Goal: Task Accomplishment & Management: Understand process/instructions

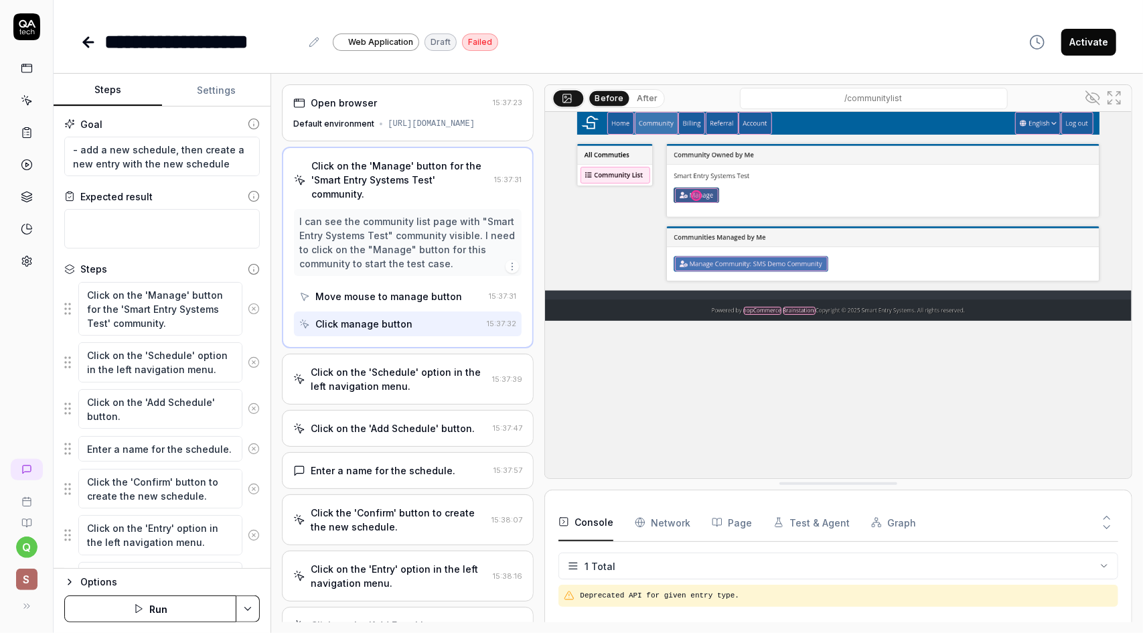
type textarea "*"
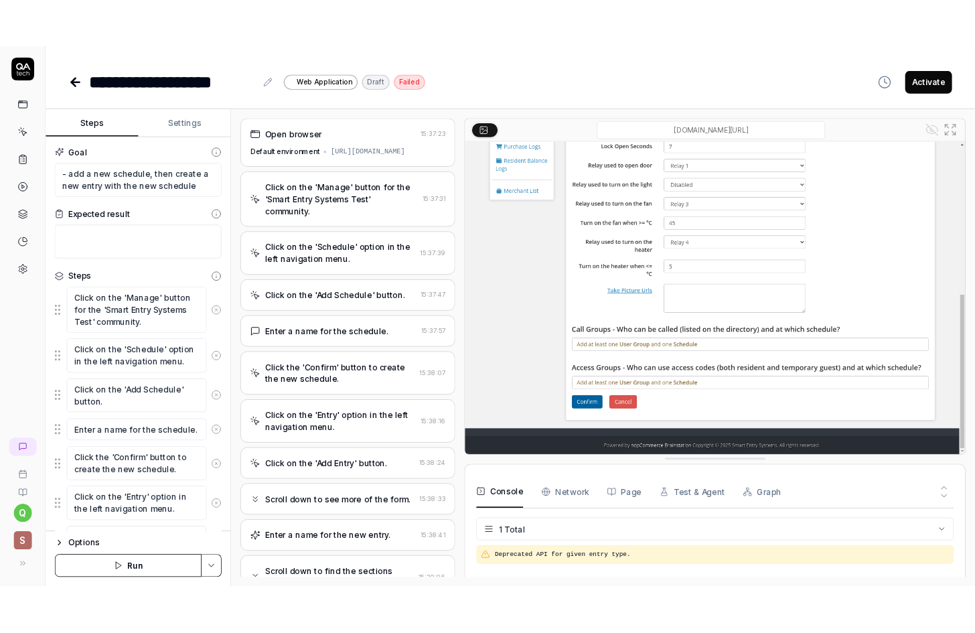
scroll to position [268, 0]
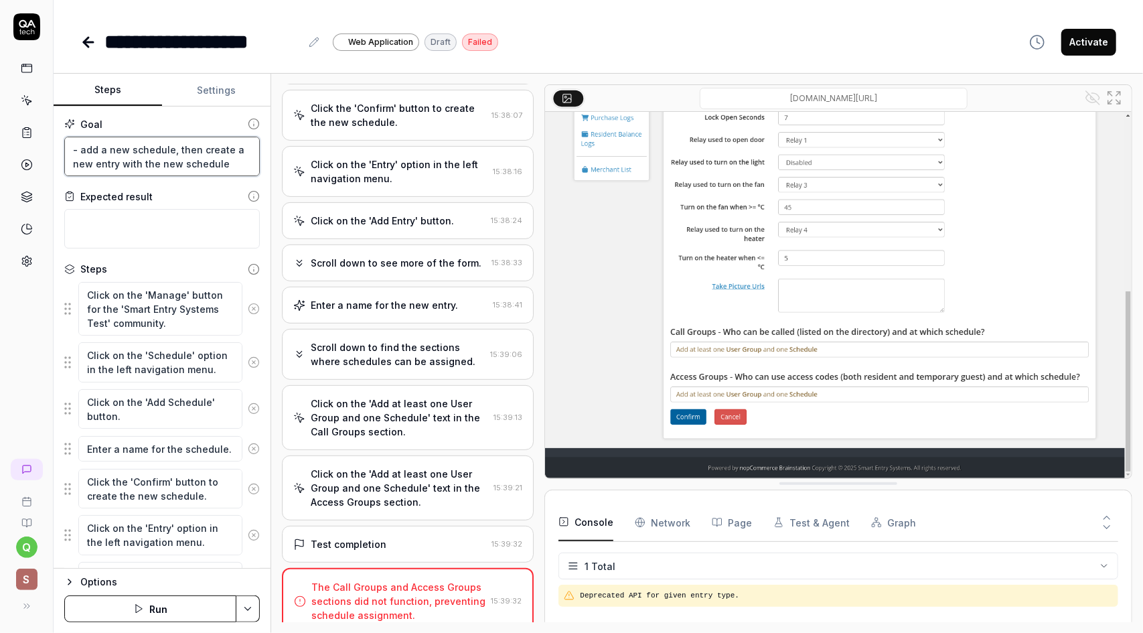
click at [149, 151] on textarea "- add a new schedule, then create a new entry with the new schedule" at bounding box center [161, 156] width 195 height 39
click at [114, 87] on button "Steps" at bounding box center [108, 90] width 108 height 32
drag, startPoint x: 332, startPoint y: 160, endPoint x: 360, endPoint y: 68, distance: 96.6
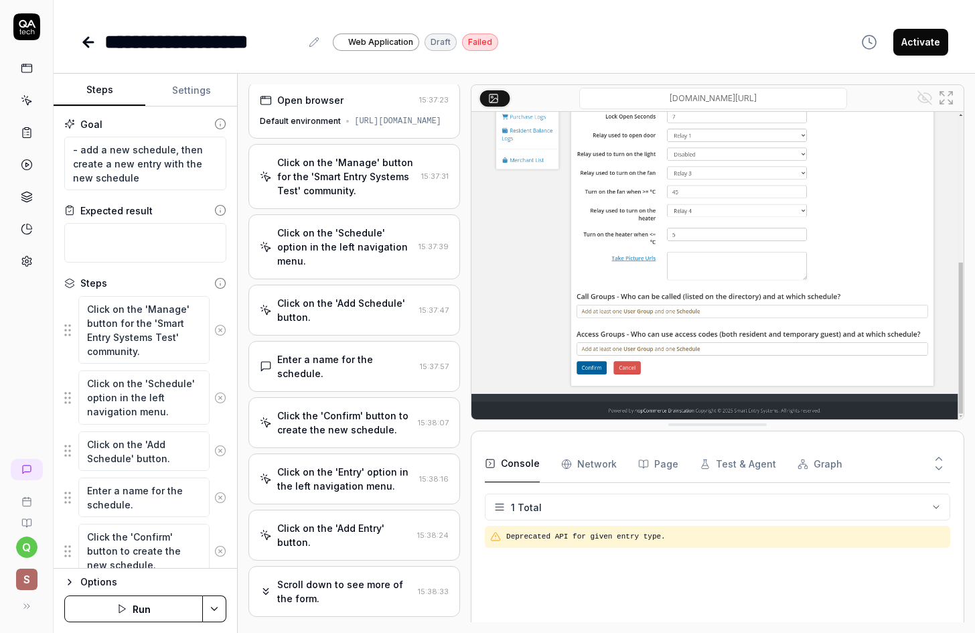
scroll to position [0, 0]
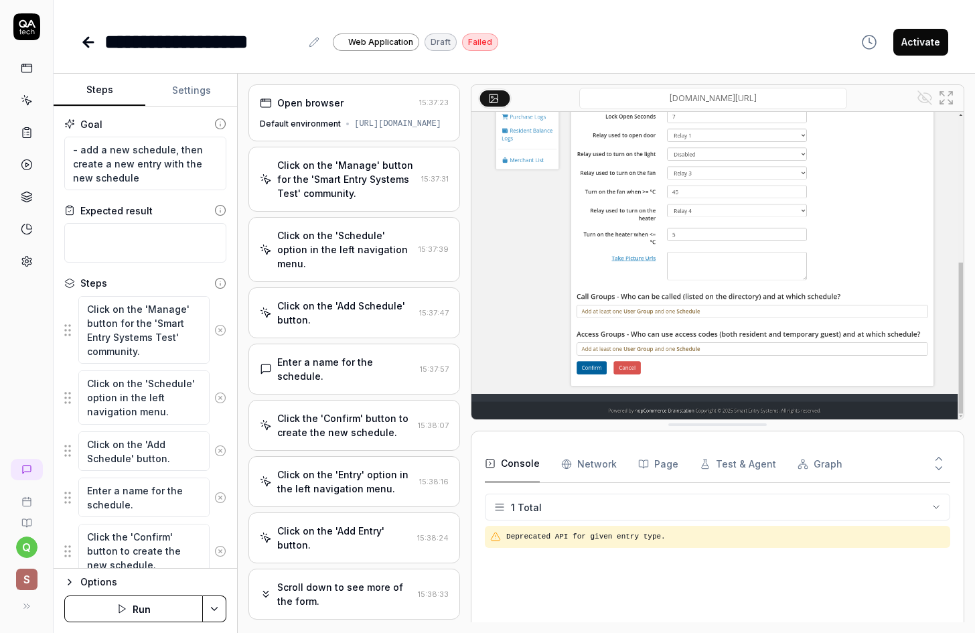
click at [340, 198] on div "Click on the 'Manage' button for the 'Smart Entry Systems Test' community." at bounding box center [346, 179] width 139 height 42
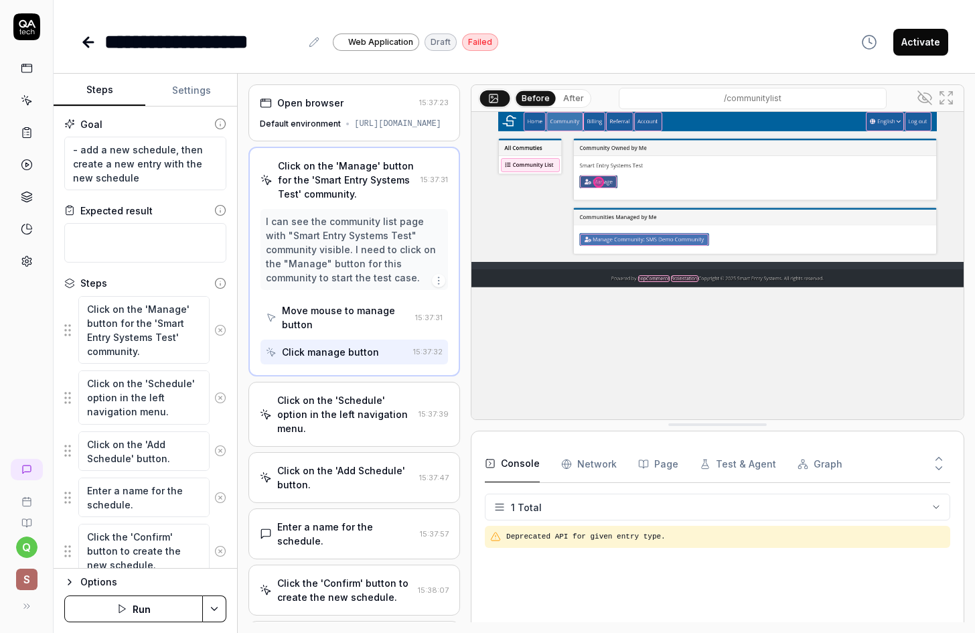
click at [315, 400] on div "Click on the 'Schedule' option in the left navigation menu. 15:37:39" at bounding box center [354, 414] width 212 height 65
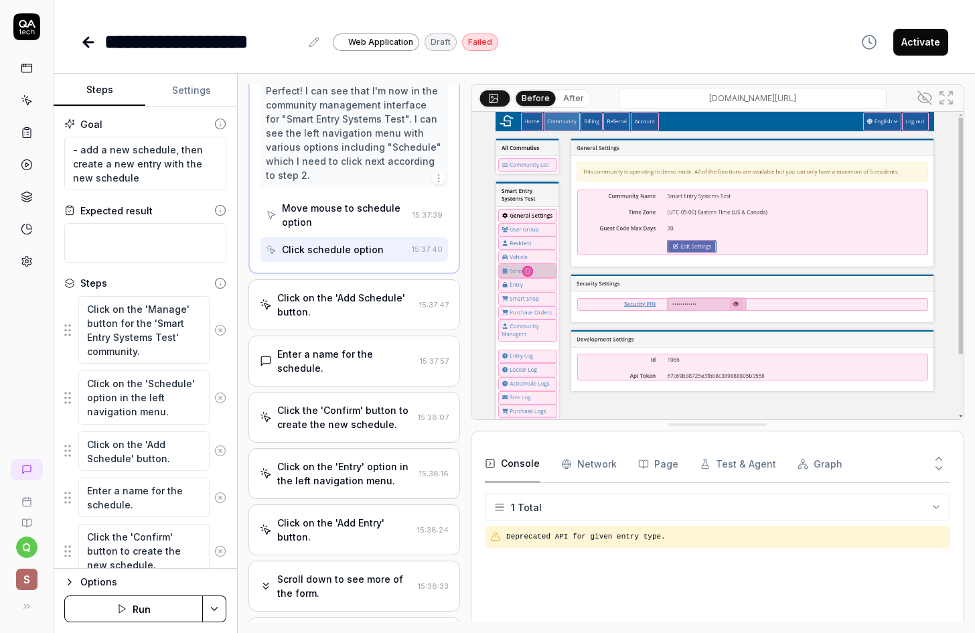
click at [366, 364] on div "Enter a name for the schedule." at bounding box center [345, 361] width 137 height 28
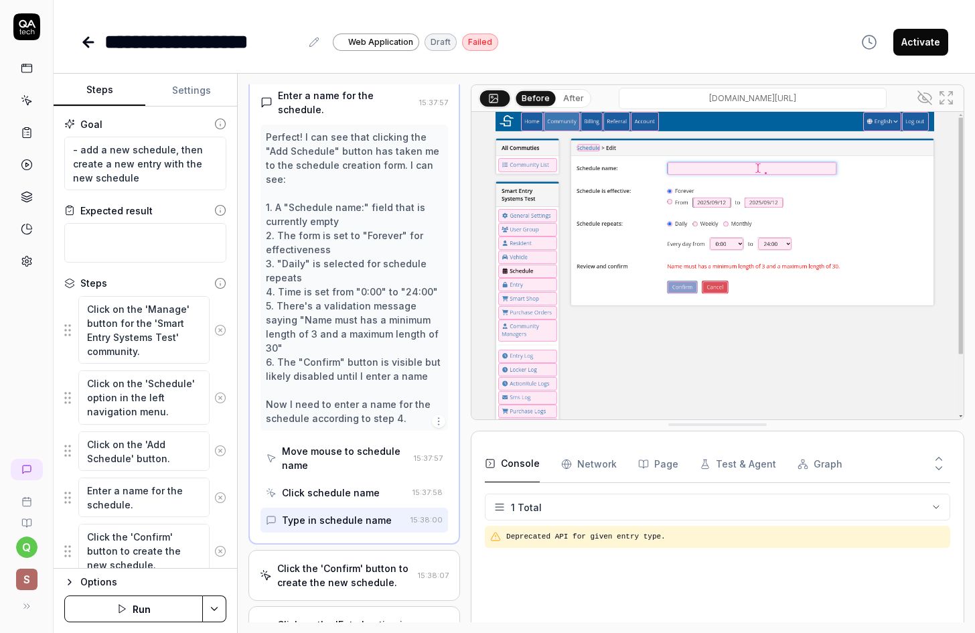
scroll to position [266, 0]
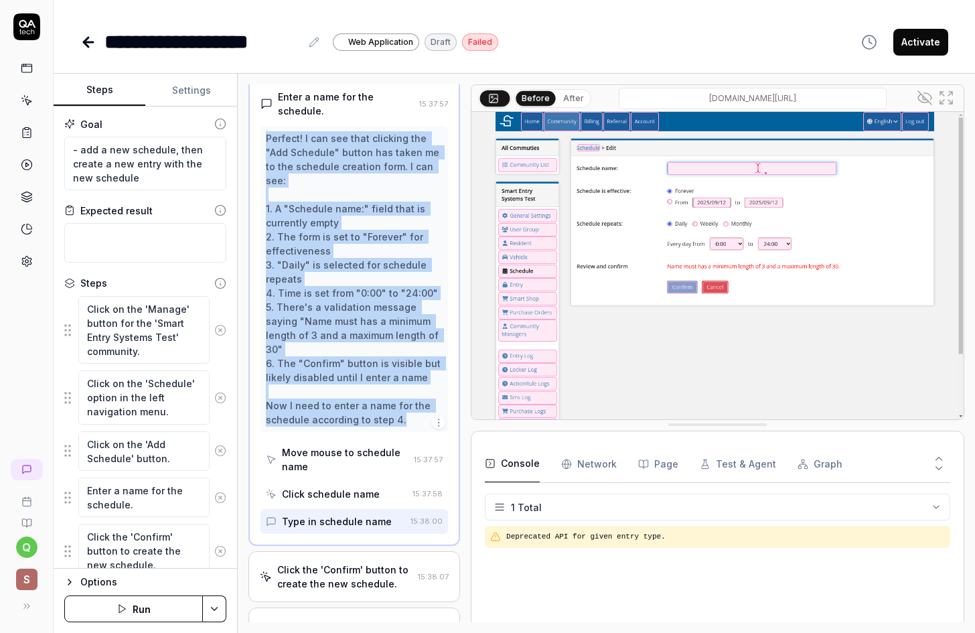
drag, startPoint x: 267, startPoint y: 147, endPoint x: 408, endPoint y: 428, distance: 314.7
click at [408, 426] on div "Perfect! I can see that clicking the "Add Schedule" button has taken me to the …" at bounding box center [354, 278] width 177 height 295
click at [418, 192] on div "Perfect! I can see that clicking the "Add Schedule" button has taken me to the …" at bounding box center [354, 278] width 177 height 295
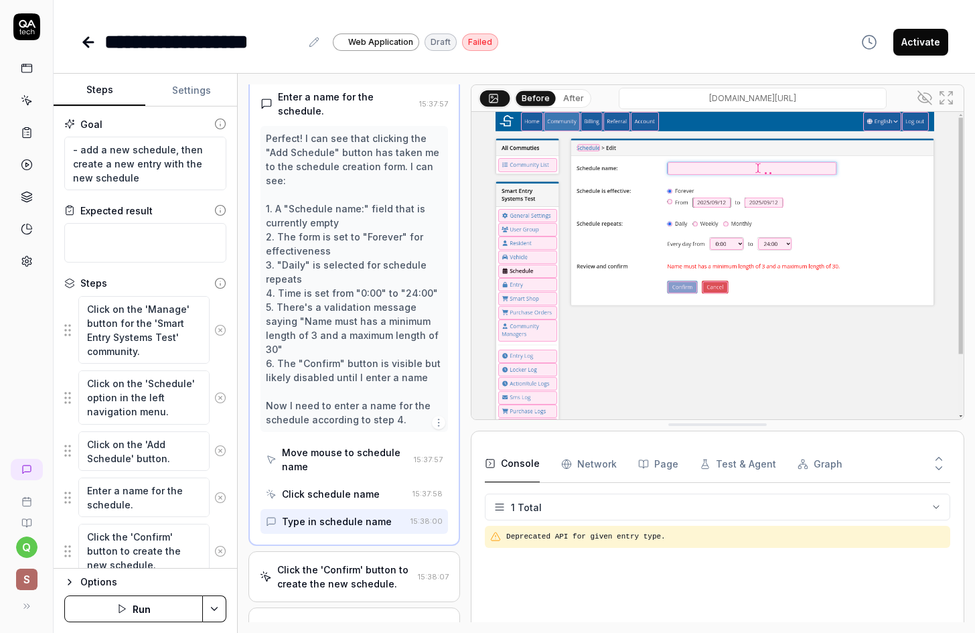
click at [320, 461] on div "Move mouse to schedule name" at bounding box center [345, 459] width 127 height 28
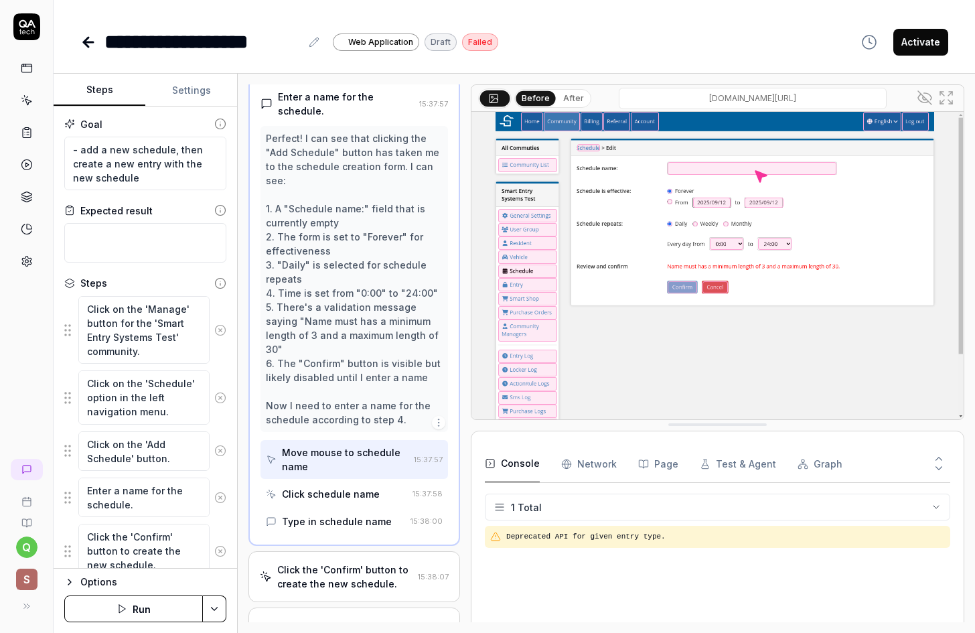
click at [314, 501] on div "Click schedule name" at bounding box center [331, 494] width 98 height 14
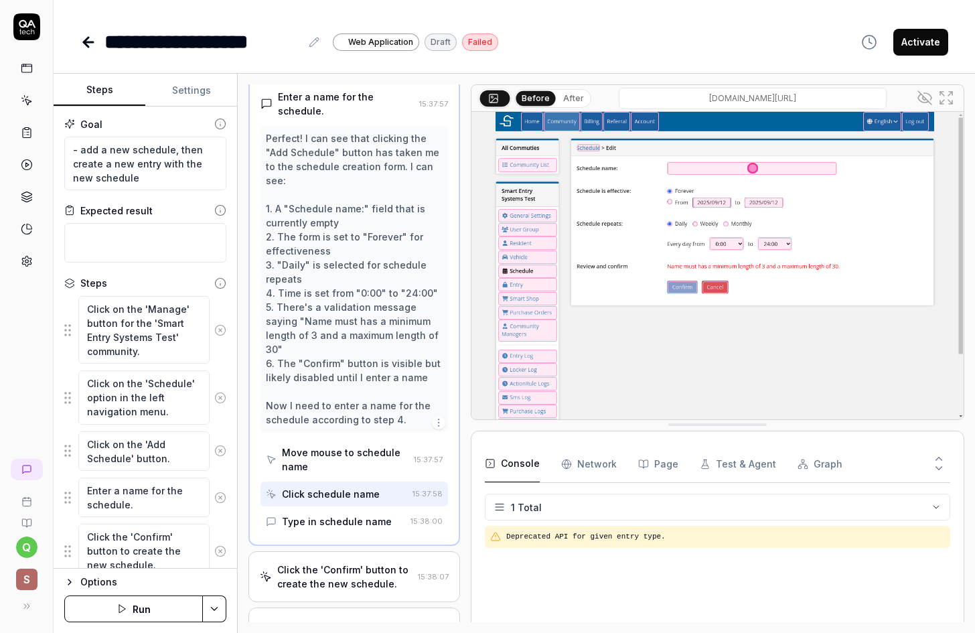
click at [320, 528] on div "Type in schedule name" at bounding box center [337, 521] width 110 height 14
click at [357, 472] on div "Move mouse to schedule name" at bounding box center [345, 459] width 127 height 28
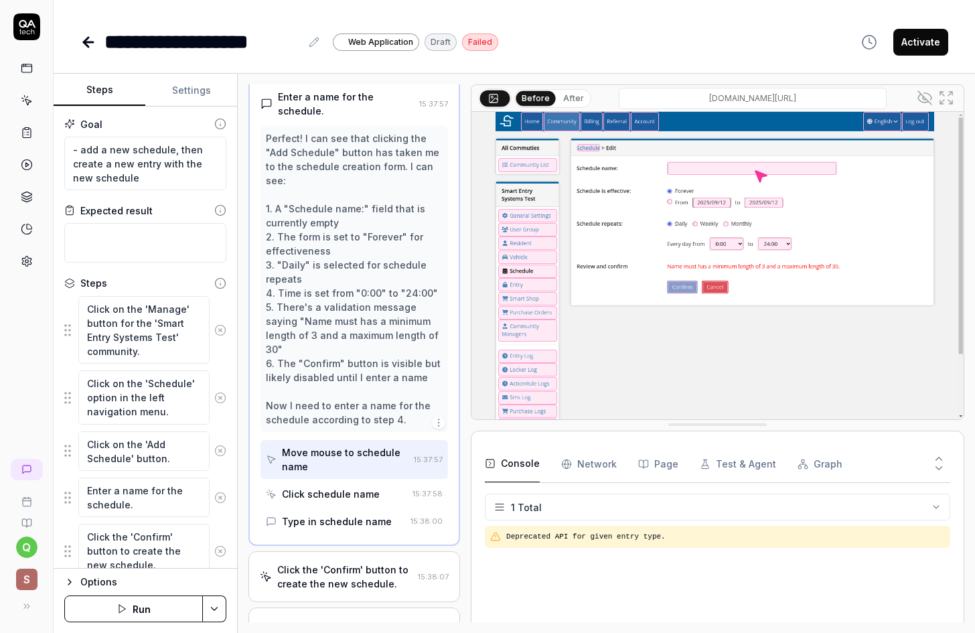
click at [352, 501] on div "Click schedule name" at bounding box center [331, 494] width 98 height 14
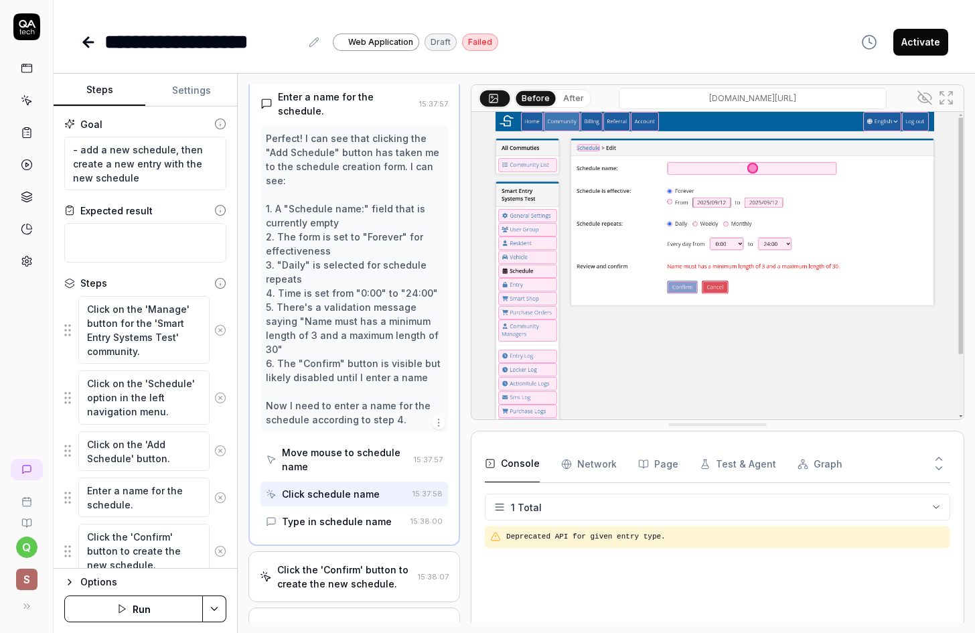
click at [353, 528] on div "Type in schedule name" at bounding box center [337, 521] width 110 height 14
click at [433, 428] on icon "button" at bounding box center [438, 422] width 11 height 11
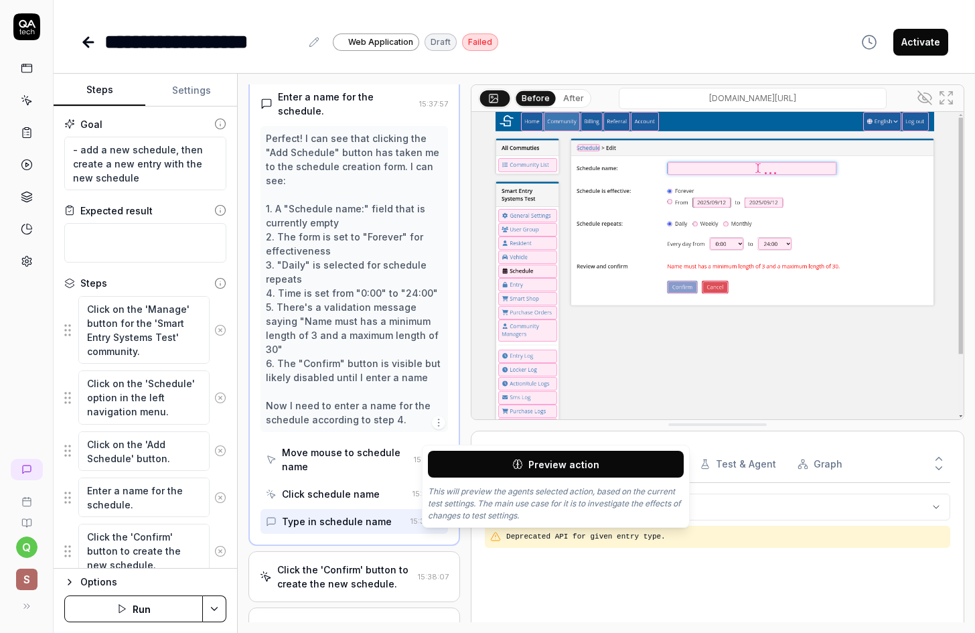
click at [667, 464] on button "Preview action" at bounding box center [556, 464] width 256 height 27
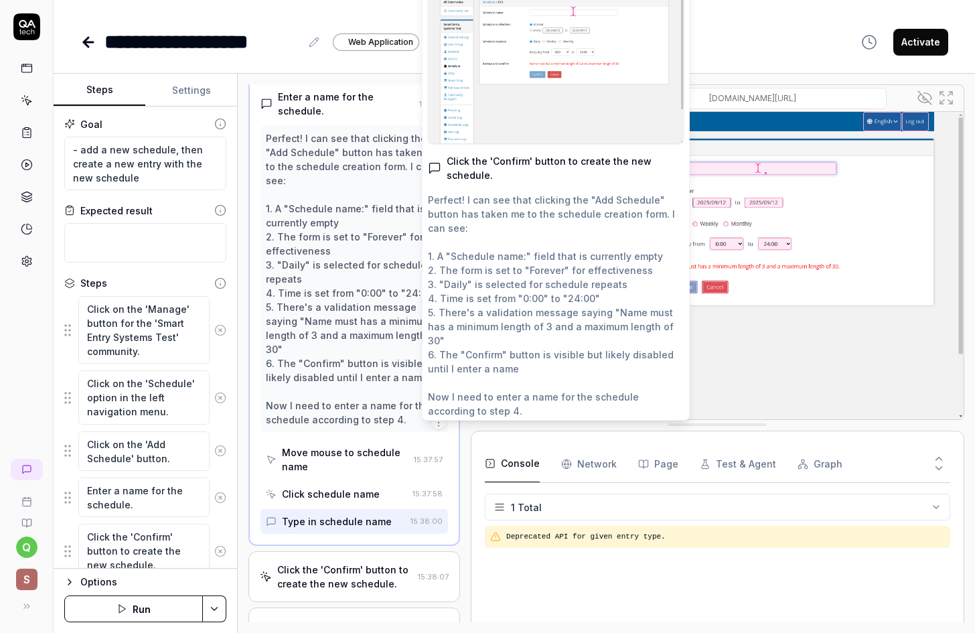
type textarea "*"
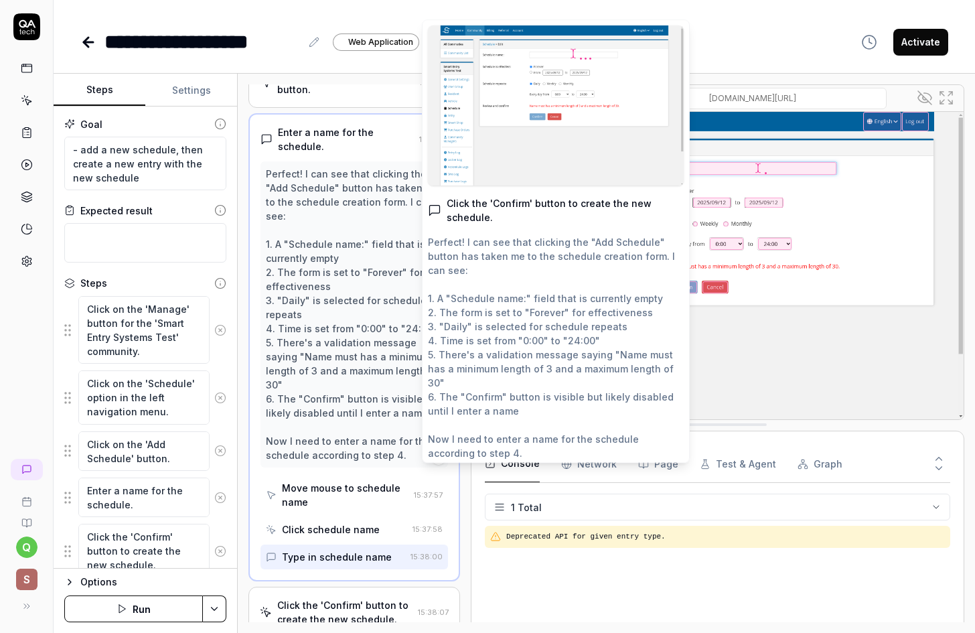
scroll to position [199, 0]
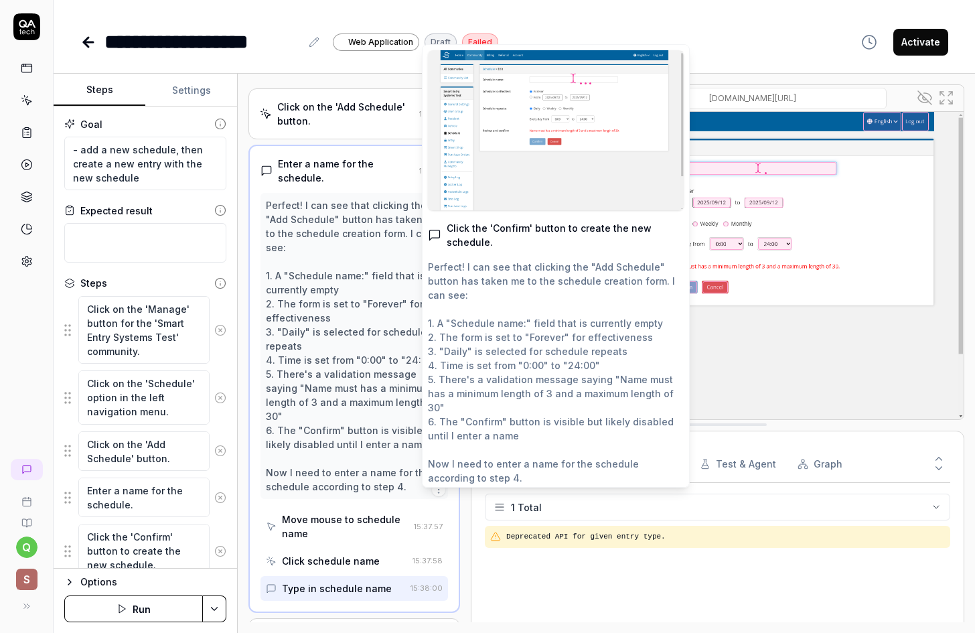
click at [340, 311] on div "Perfect! I can see that clicking the "Add Schedule" button has taken me to the …" at bounding box center [354, 345] width 177 height 295
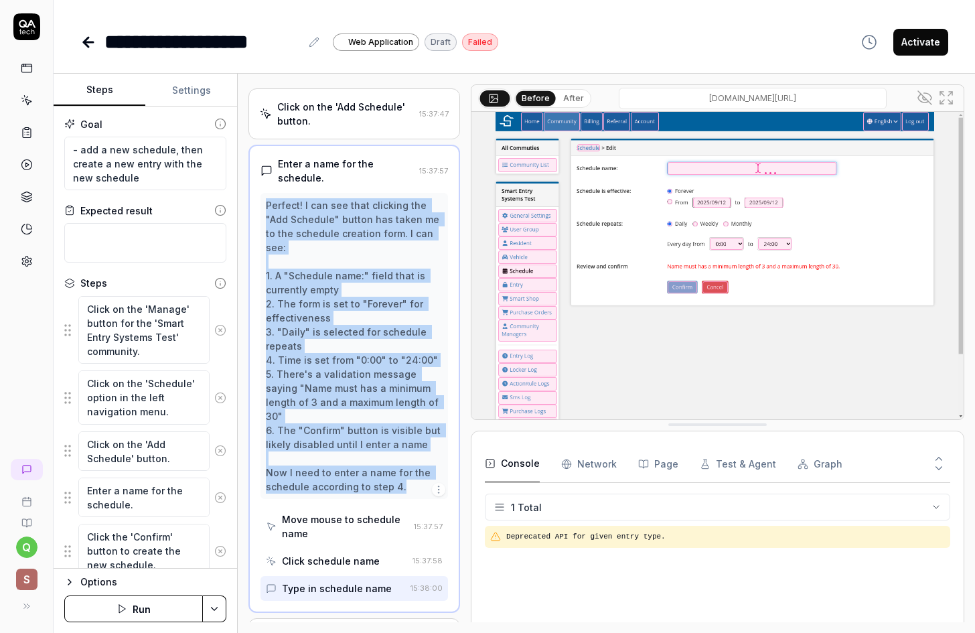
drag, startPoint x: 268, startPoint y: 215, endPoint x: 400, endPoint y: 495, distance: 309.6
click at [400, 493] on div "Perfect! I can see that clicking the "Add Schedule" button has taken me to the …" at bounding box center [354, 345] width 177 height 295
